Goal: Information Seeking & Learning: Find specific page/section

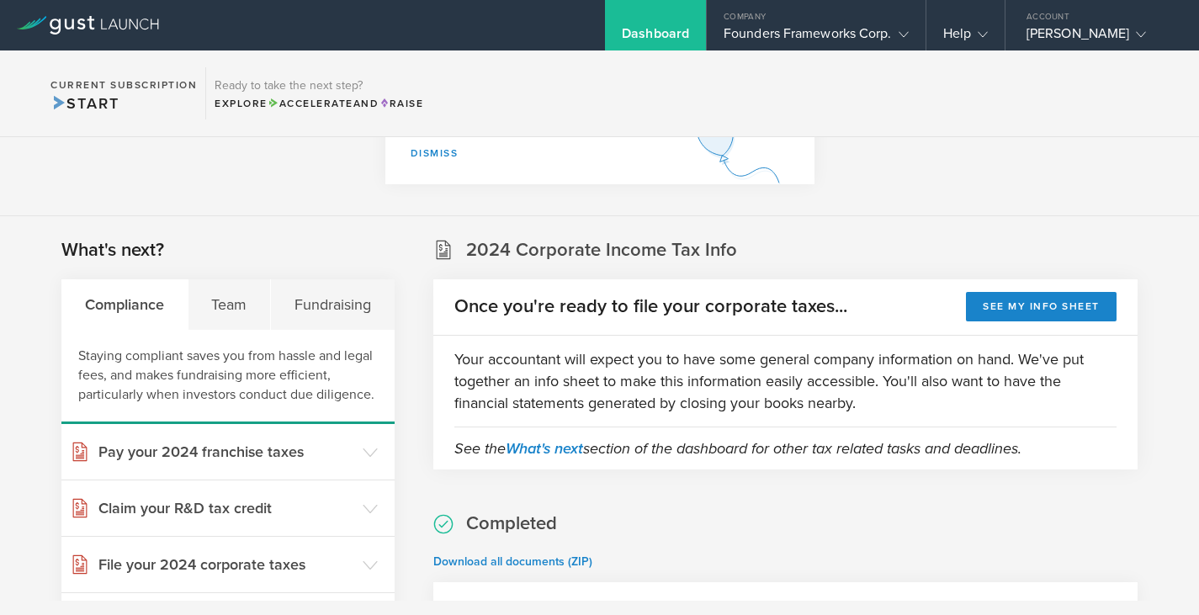
scroll to position [229, 0]
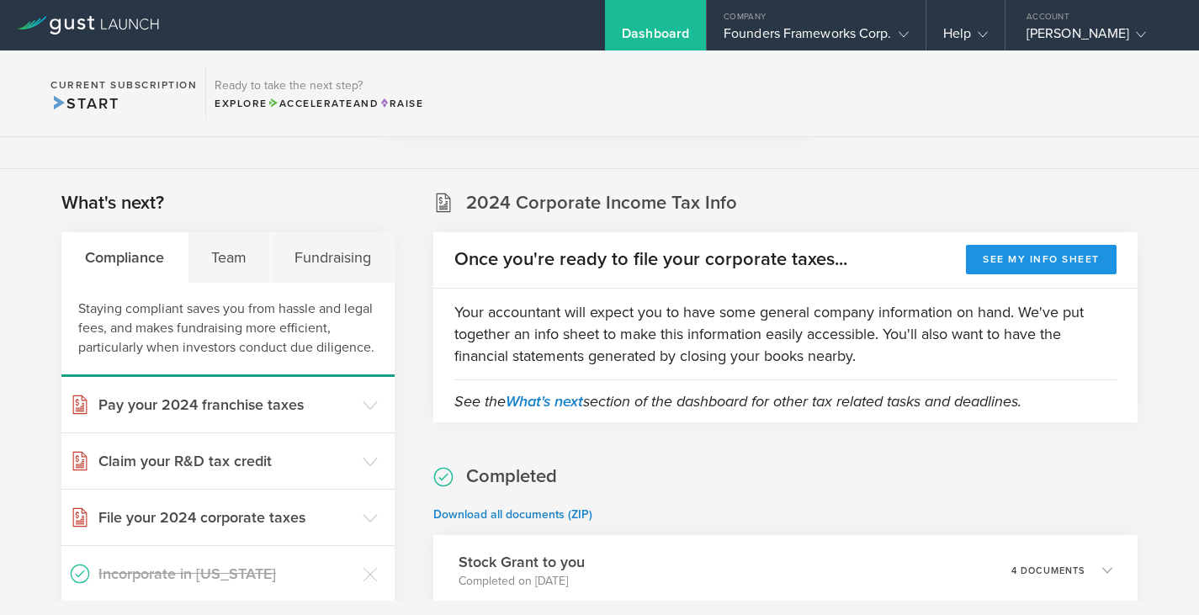
click at [1003, 269] on button "See my info sheet" at bounding box center [1041, 259] width 151 height 29
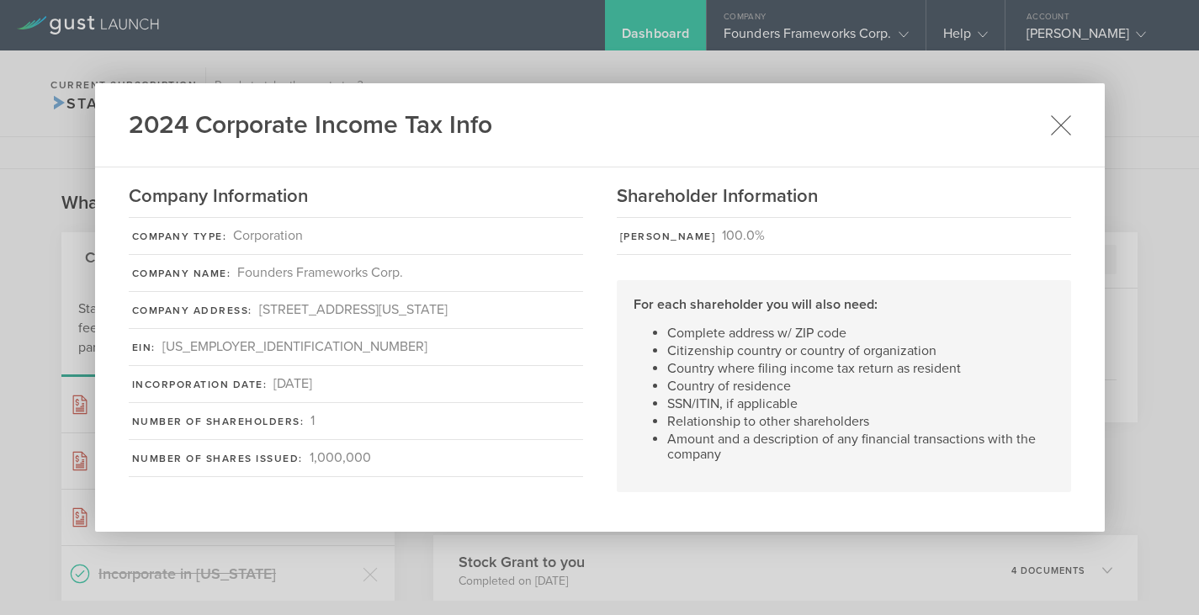
click at [1059, 129] on icon at bounding box center [1060, 124] width 21 height 21
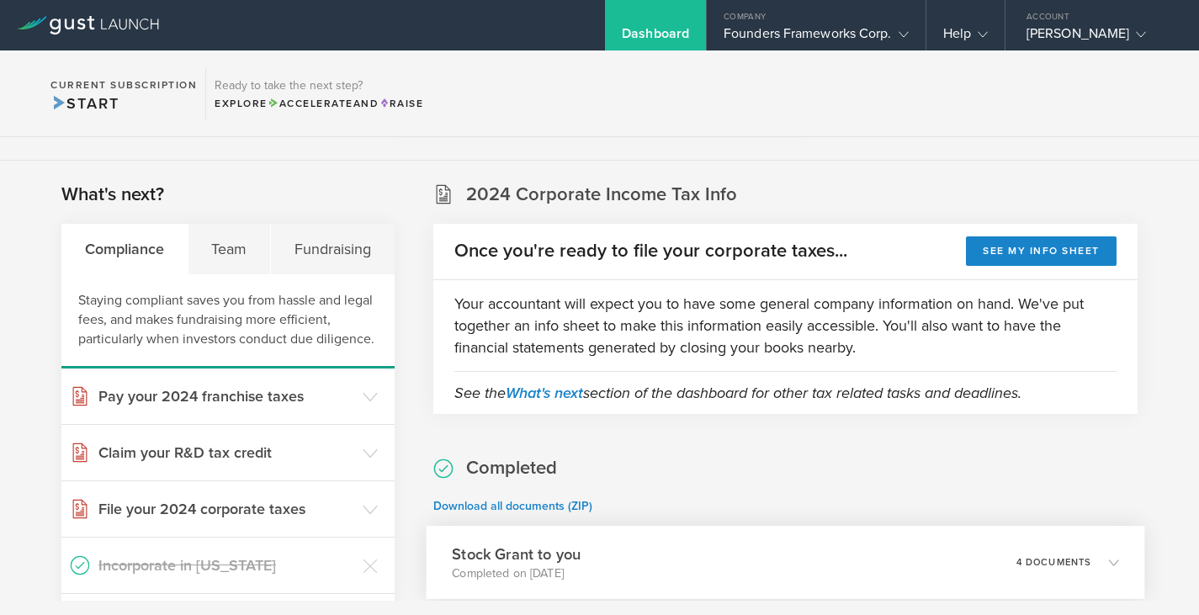
scroll to position [501, 0]
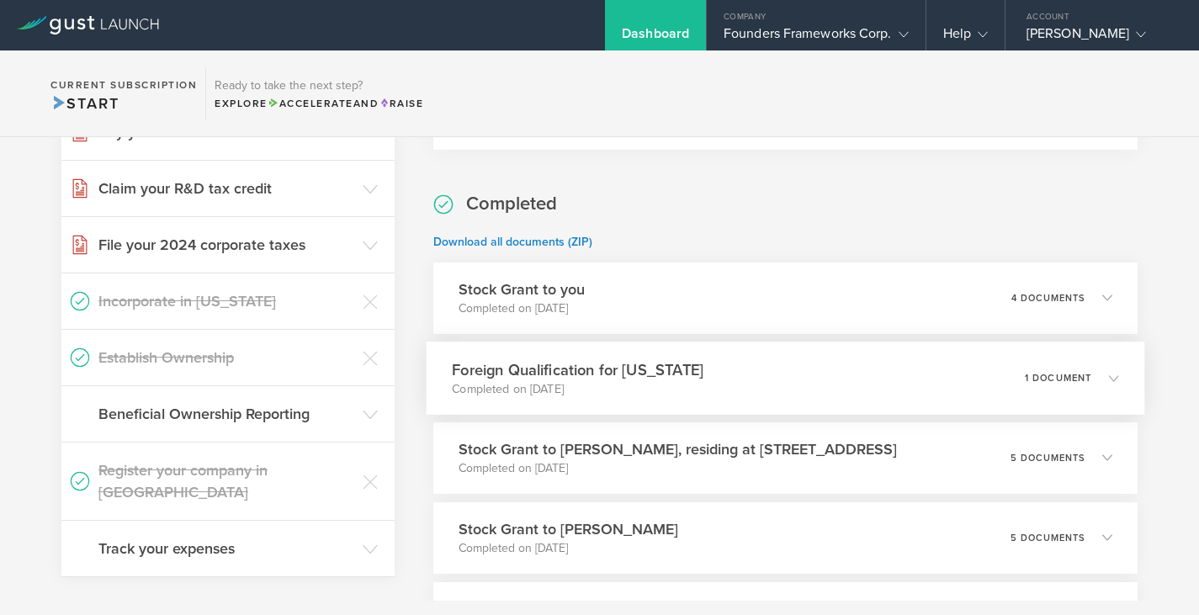
click at [636, 369] on h3 "Foreign Qualification for [US_STATE]" at bounding box center [578, 369] width 252 height 23
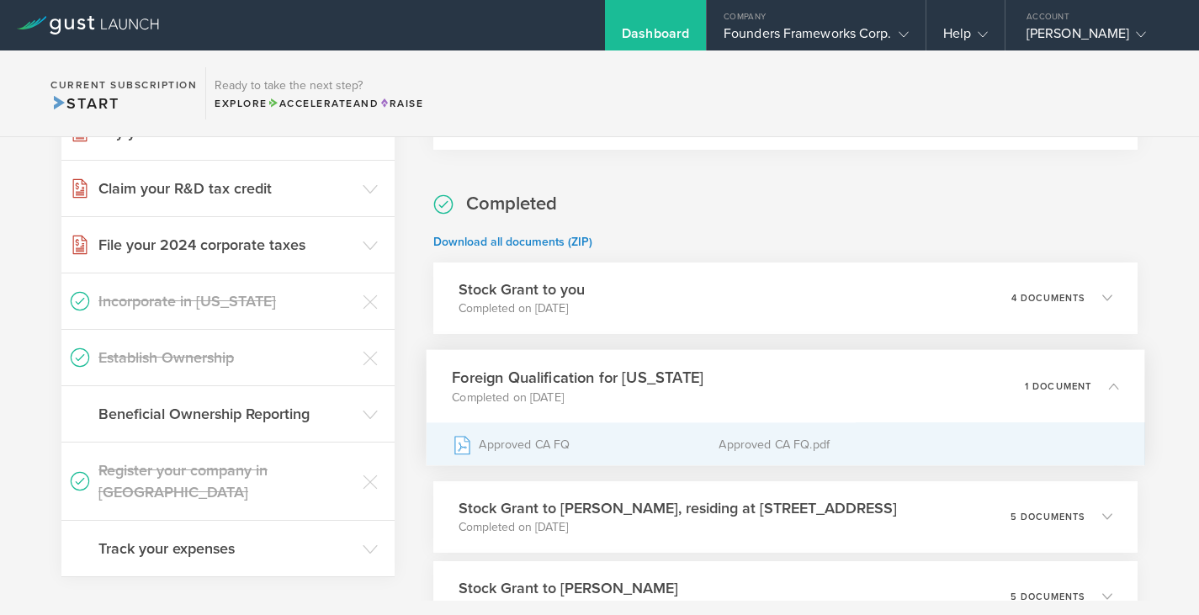
click at [738, 440] on div "Approved CA FQ.pdf" at bounding box center [919, 444] width 401 height 42
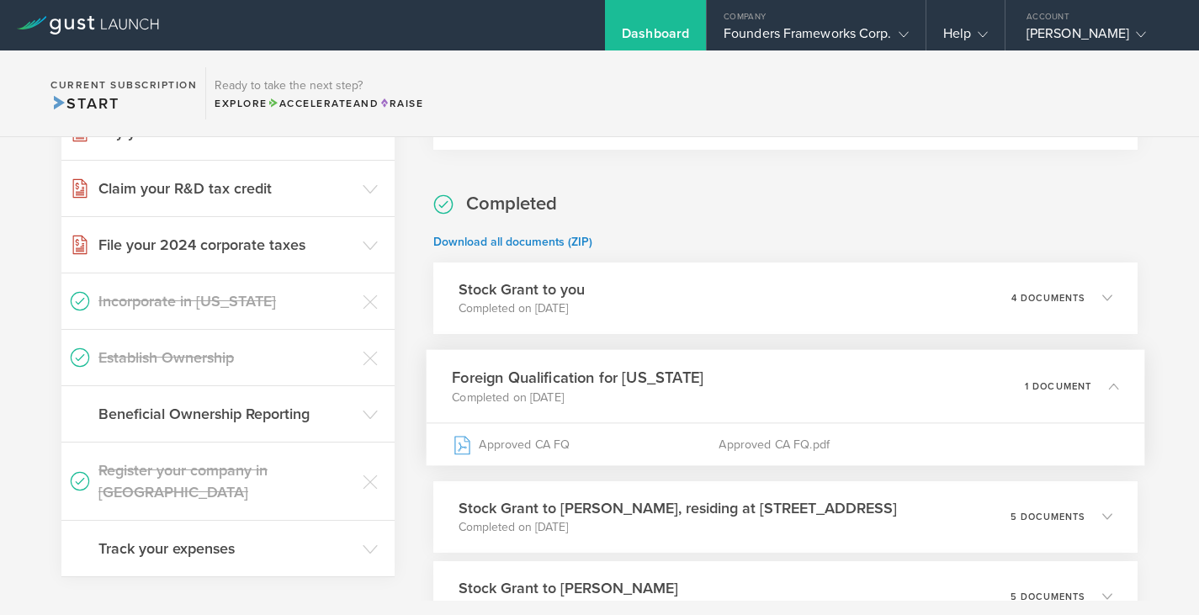
scroll to position [603, 0]
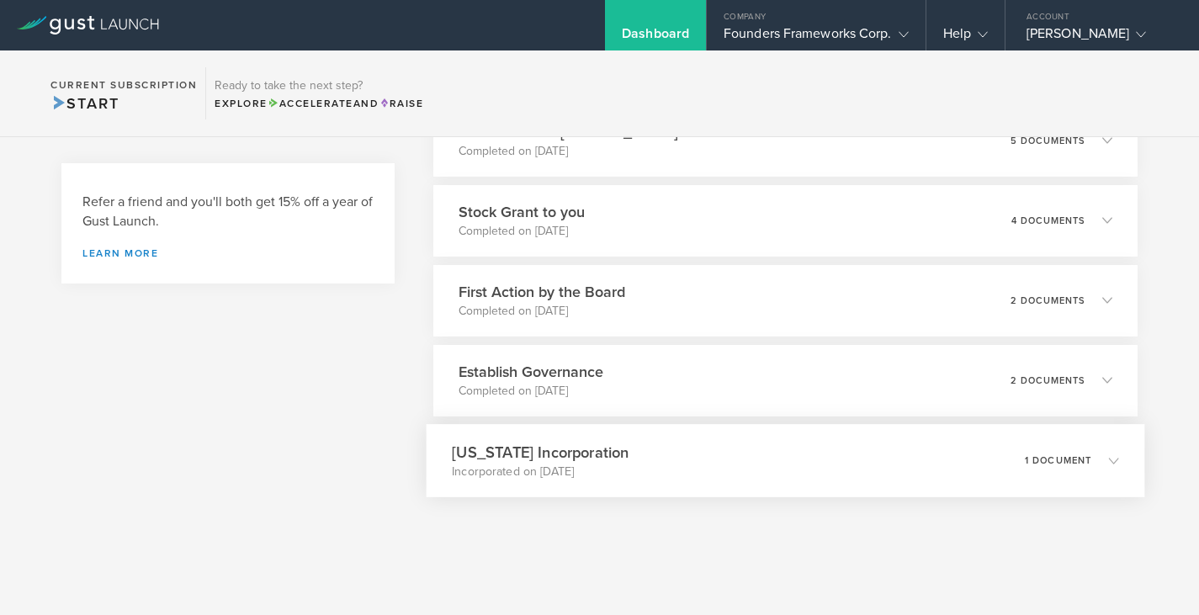
click at [649, 470] on div "[US_STATE] Incorporation Incorporated on [DATE] 1 document" at bounding box center [785, 460] width 719 height 73
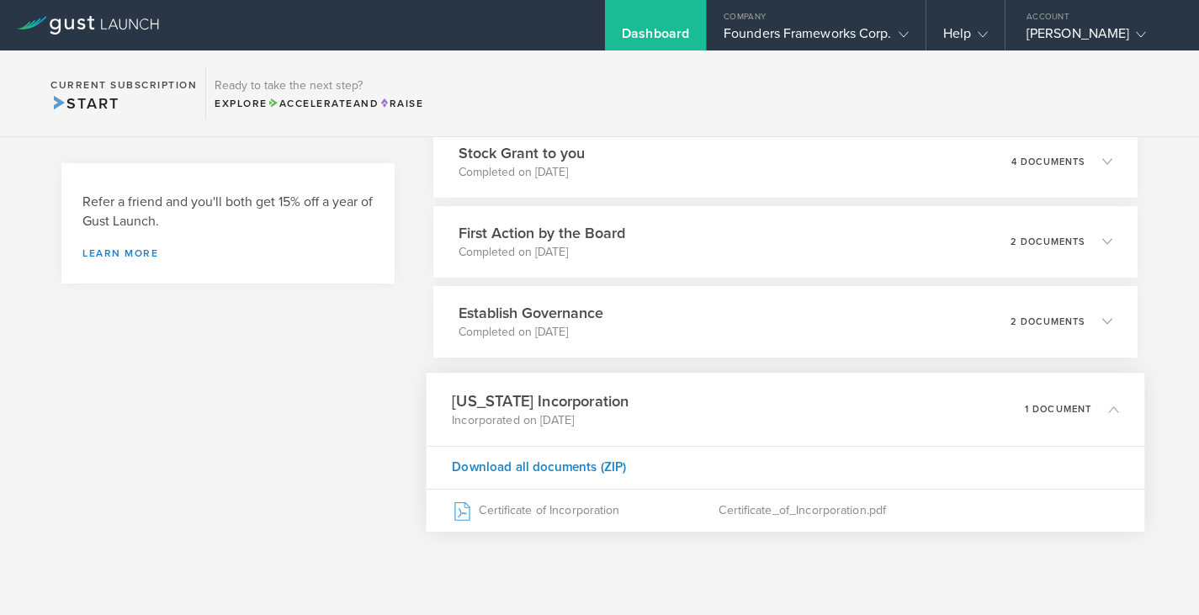
scroll to position [958, 0]
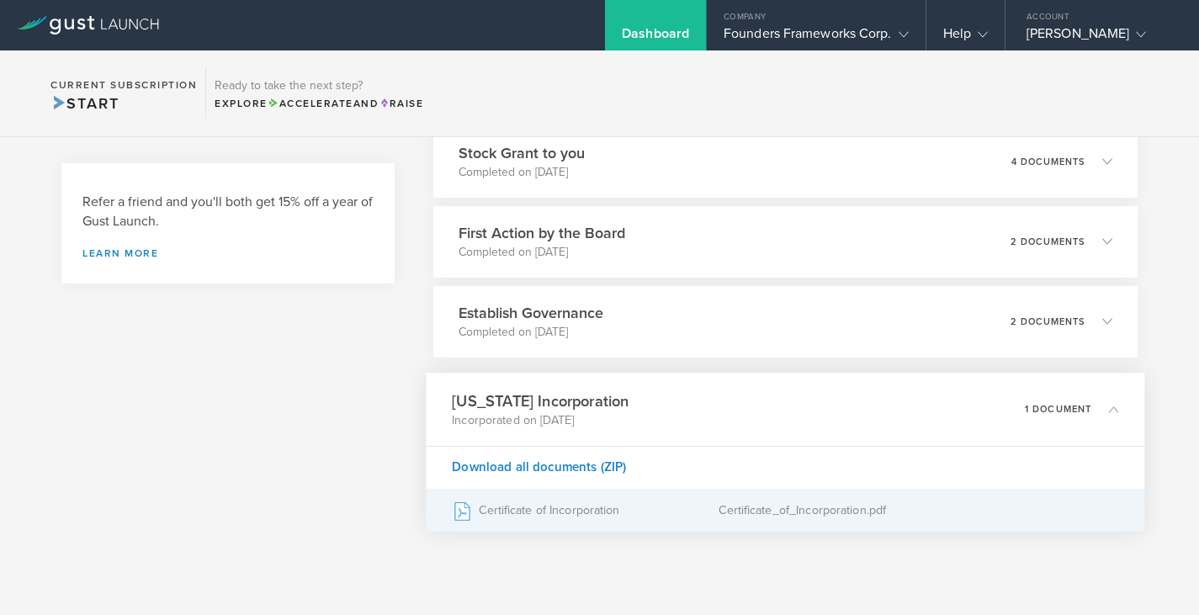
click at [589, 511] on div "Certificate of Incorporation" at bounding box center [585, 510] width 267 height 42
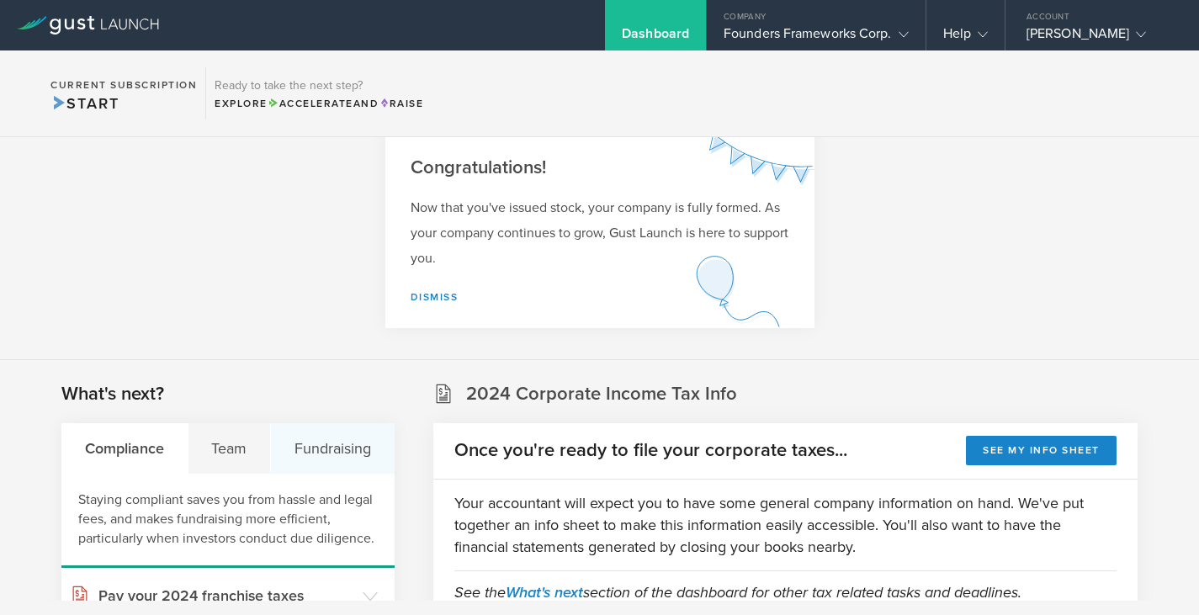
scroll to position [0, 0]
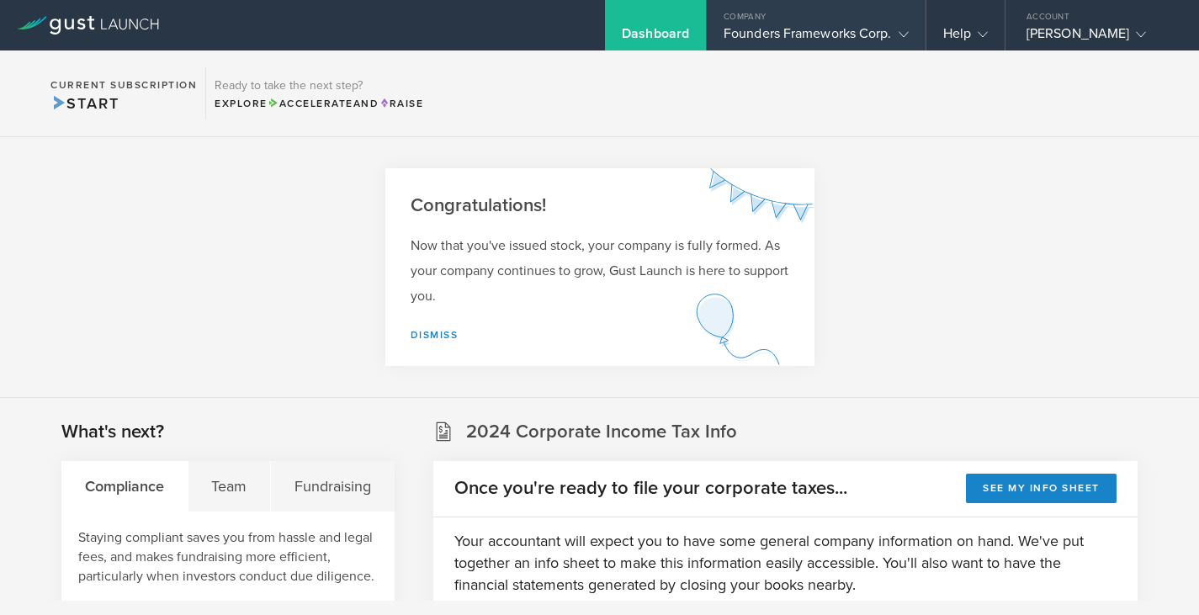
click at [828, 36] on div "Founders Frameworks Corp." at bounding box center [816, 37] width 185 height 25
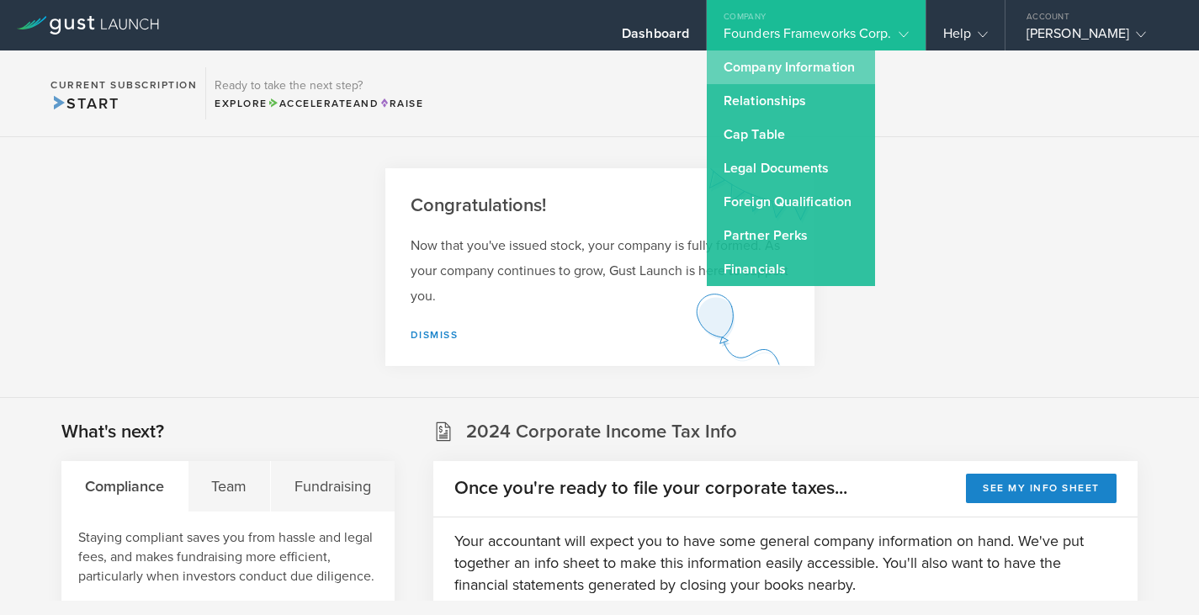
click at [803, 71] on link "Company Information" at bounding box center [791, 67] width 168 height 34
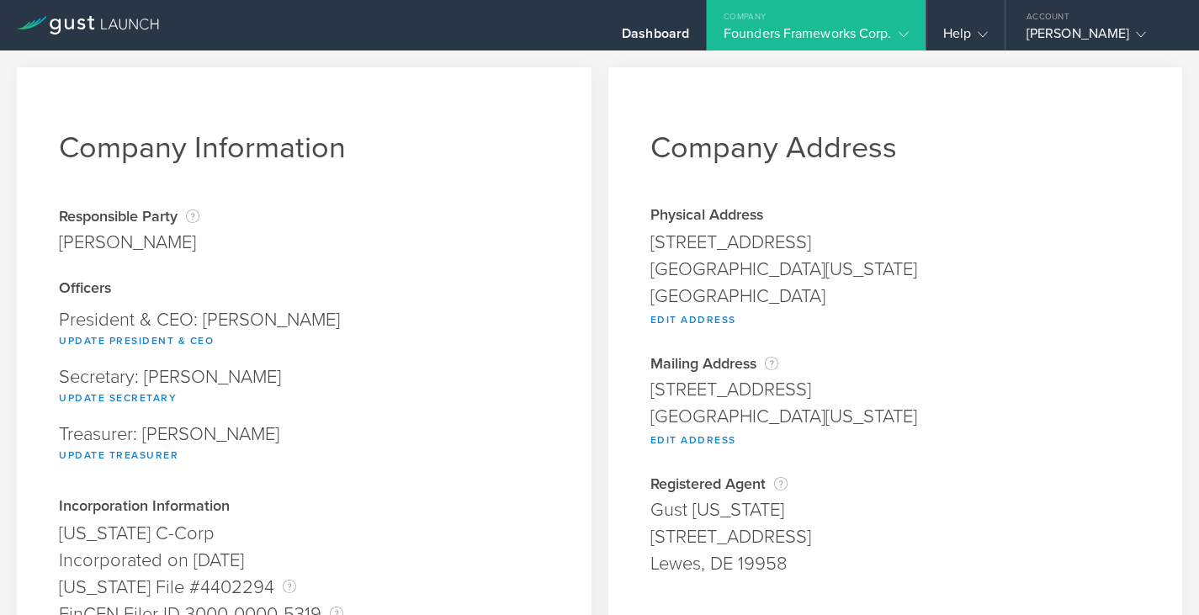
click at [783, 23] on div "Company" at bounding box center [816, 12] width 219 height 25
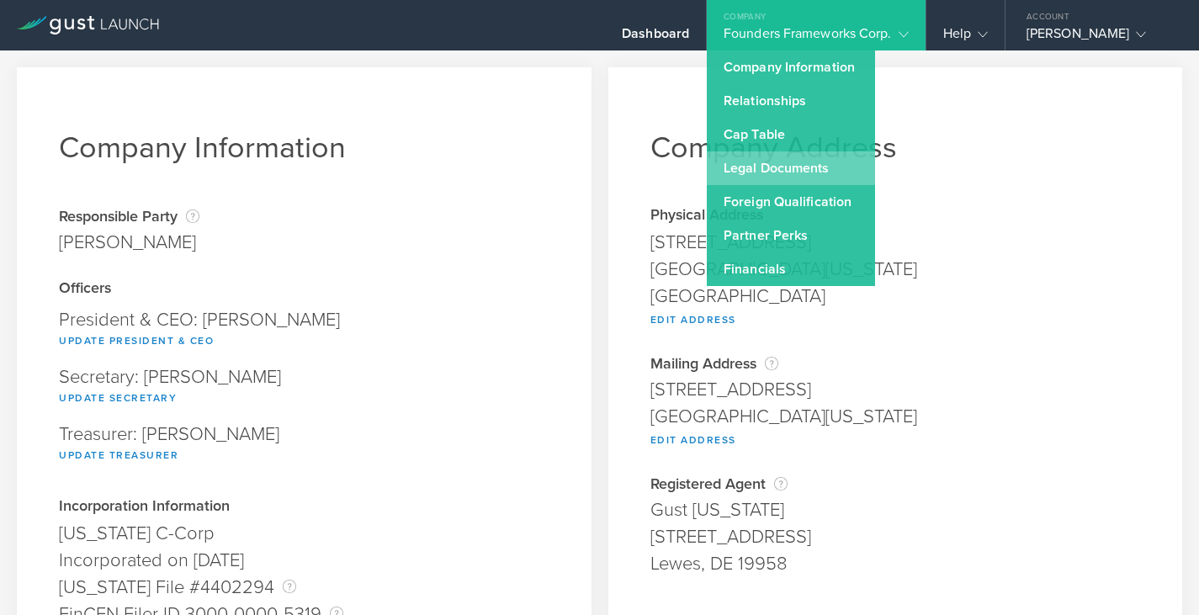
click at [768, 167] on link "Legal Documents" at bounding box center [791, 168] width 168 height 34
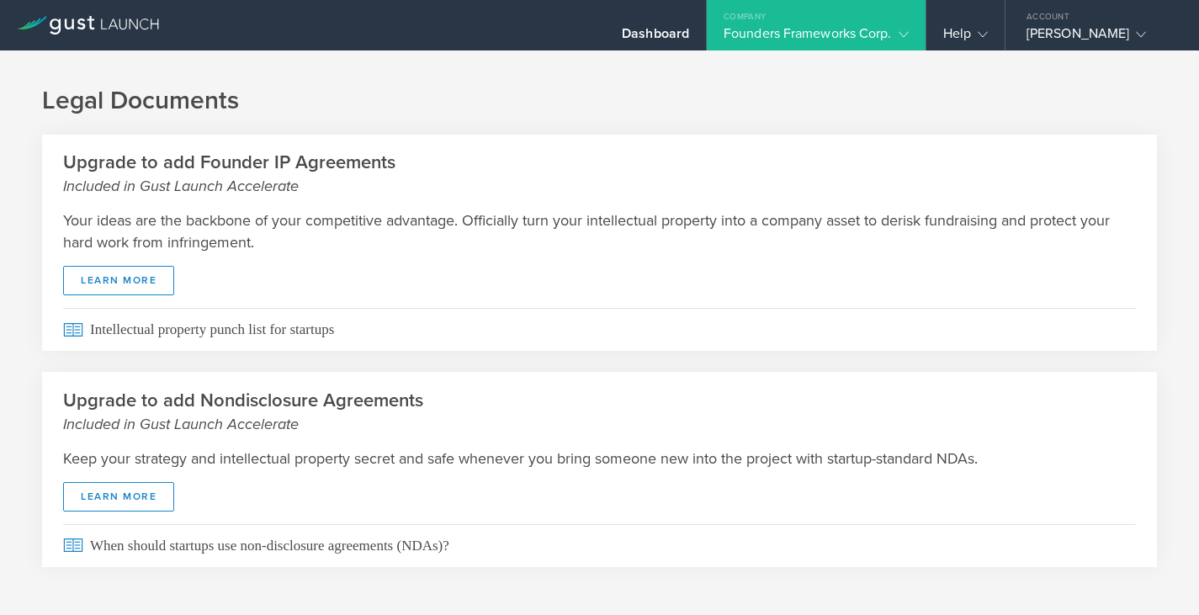
click at [804, 43] on div "Founders Frameworks Corp." at bounding box center [816, 37] width 185 height 25
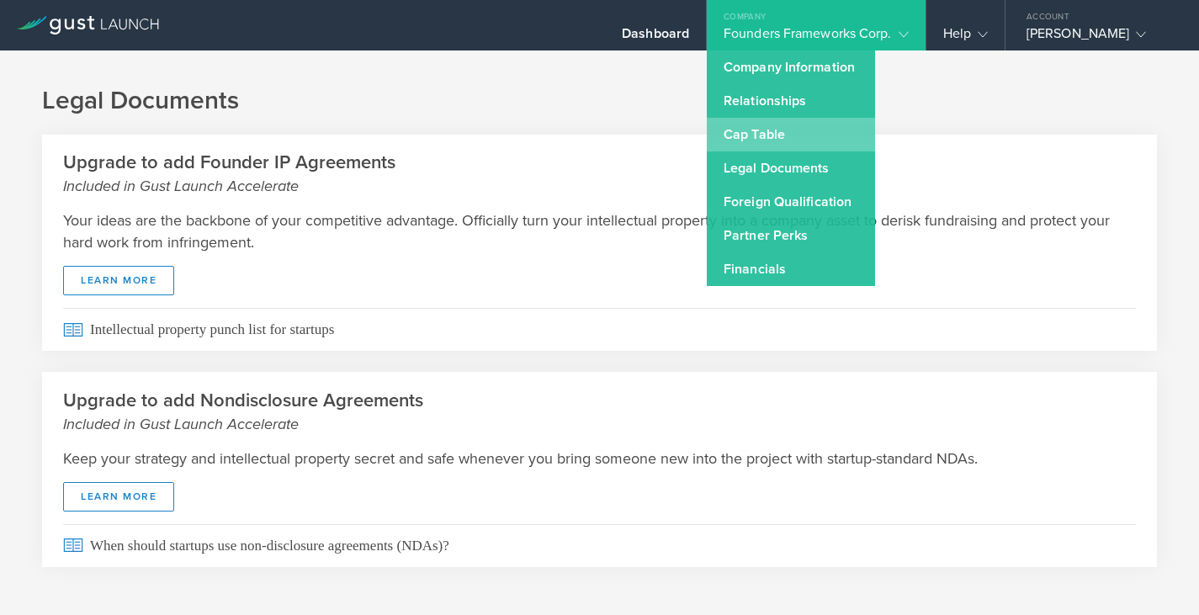
click at [763, 141] on link "Cap Table" at bounding box center [791, 135] width 168 height 34
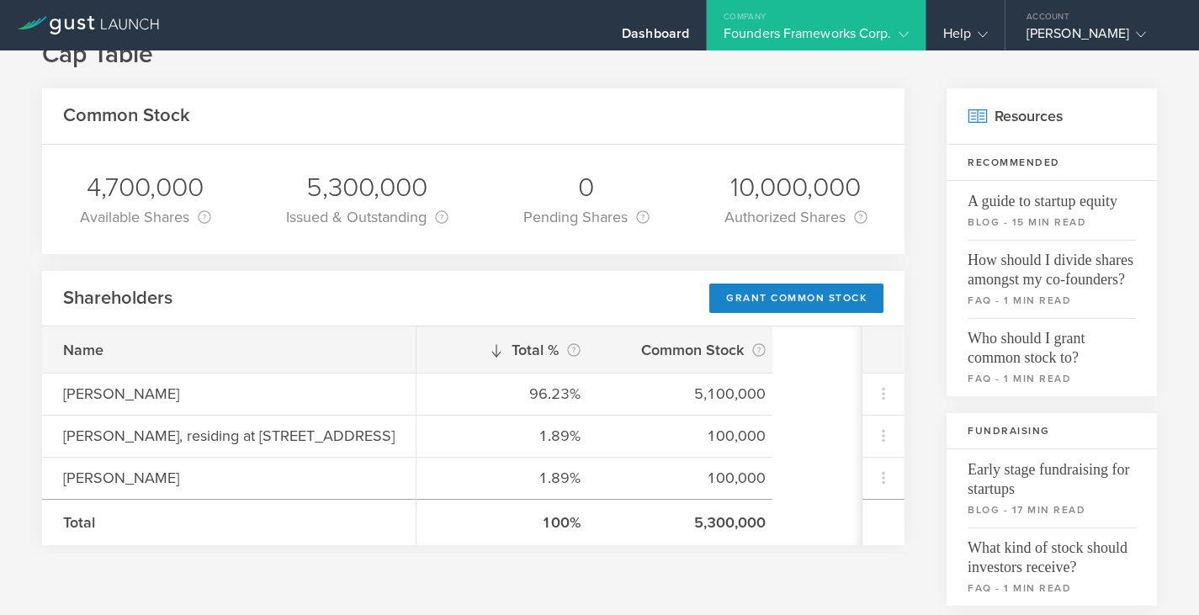
scroll to position [43, 0]
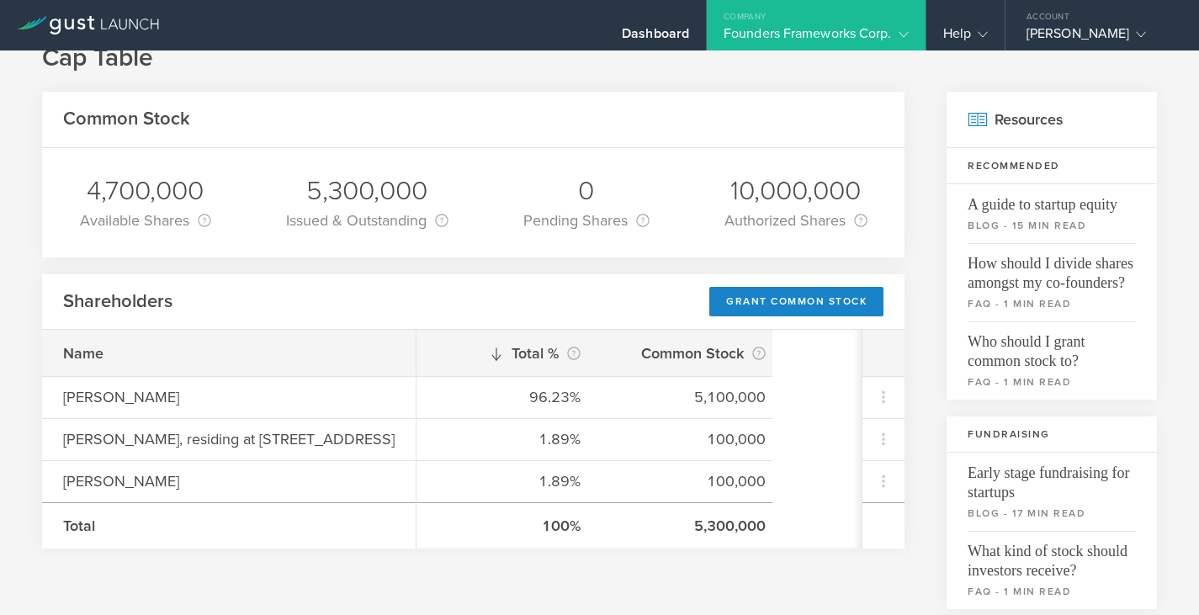
click at [881, 32] on div "Founders Frameworks Corp." at bounding box center [816, 37] width 185 height 25
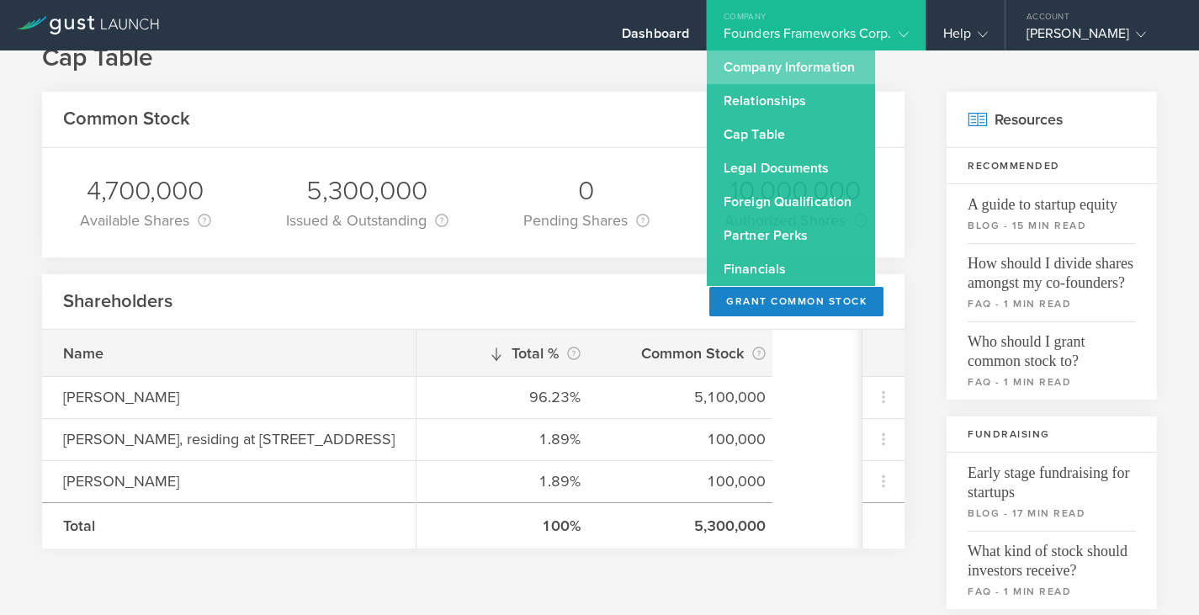
click at [755, 70] on link "Company Information" at bounding box center [791, 67] width 168 height 34
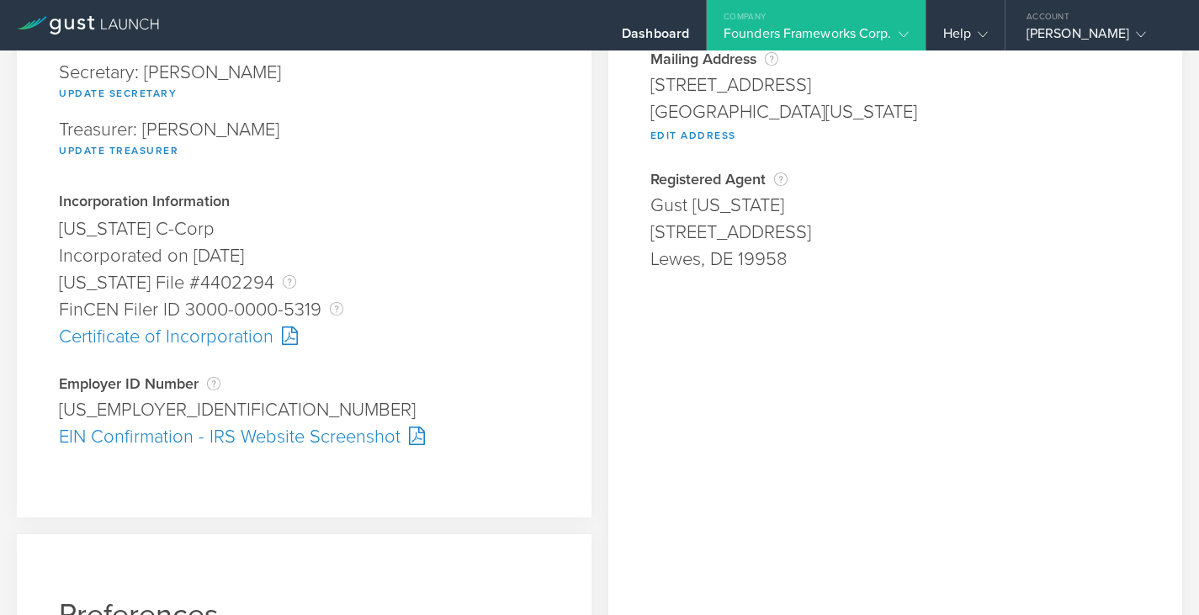
scroll to position [337, 0]
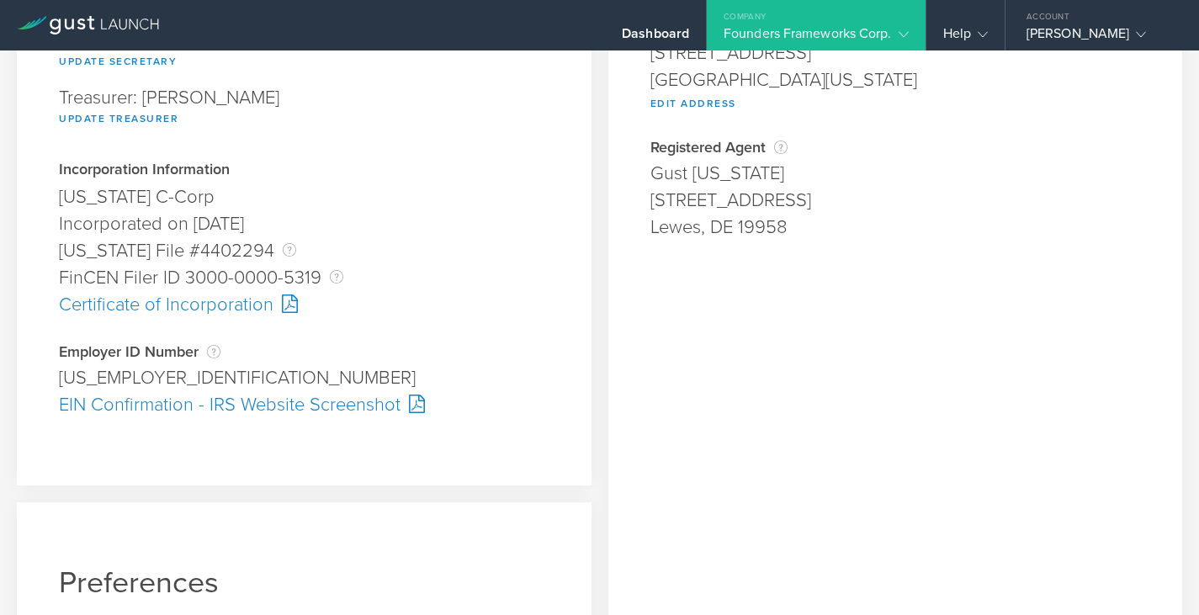
click at [165, 409] on div "EIN Confirmation - IRS Website Screenshot" at bounding box center [304, 404] width 491 height 27
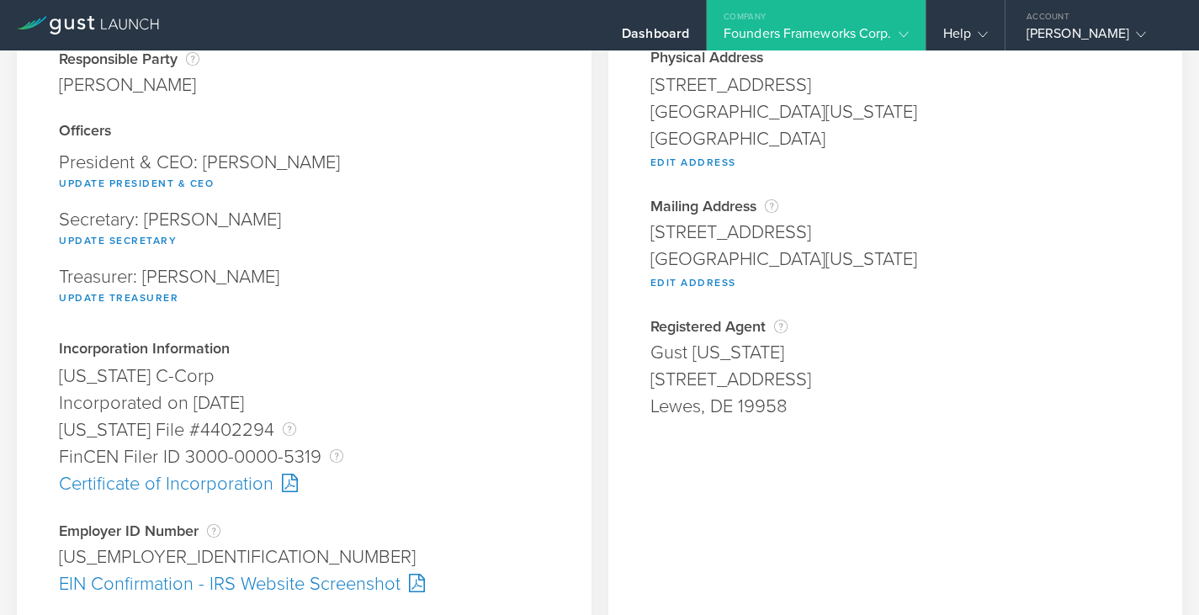
scroll to position [210, 0]
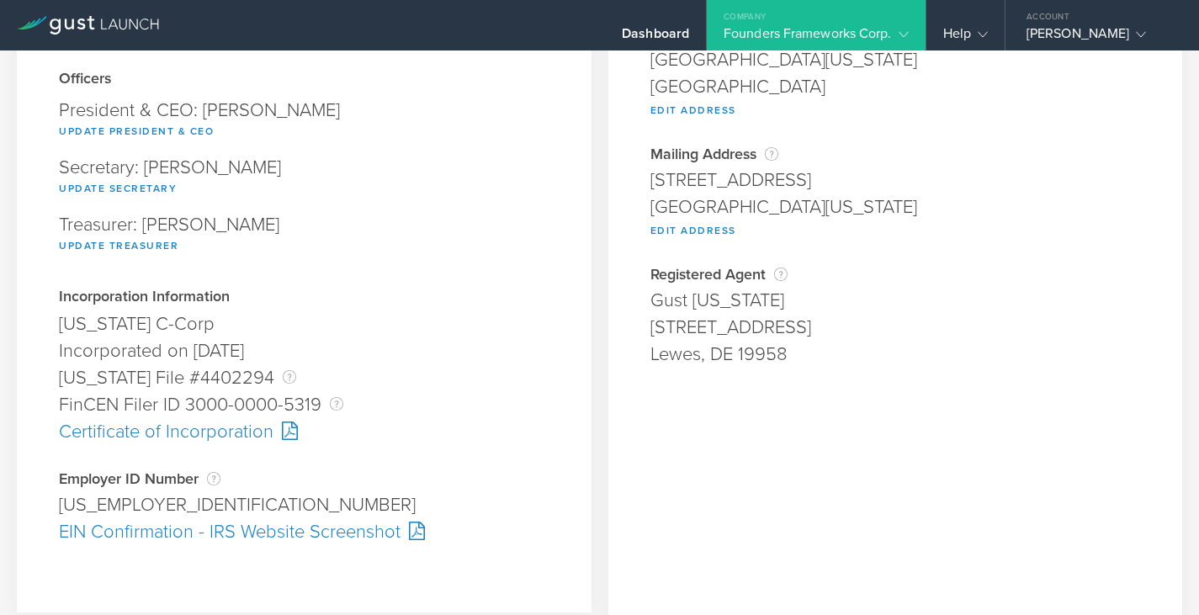
click at [390, 528] on div "EIN Confirmation - IRS Website Screenshot" at bounding box center [304, 531] width 491 height 27
click at [256, 526] on div "EIN Confirmation - IRS Website Screenshot" at bounding box center [304, 531] width 491 height 27
click at [234, 534] on div "EIN Confirmation - IRS Website Screenshot" at bounding box center [304, 531] width 491 height 27
